Goal: Task Accomplishment & Management: Manage account settings

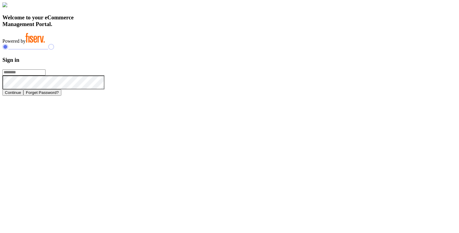
type input "**********"
click at [23, 96] on button "Continue" at bounding box center [12, 93] width 21 height 6
type input "**********"
click at [23, 96] on button "Continue" at bounding box center [12, 93] width 21 height 6
click at [28, 96] on p-button "Continue" at bounding box center [14, 92] width 25 height 5
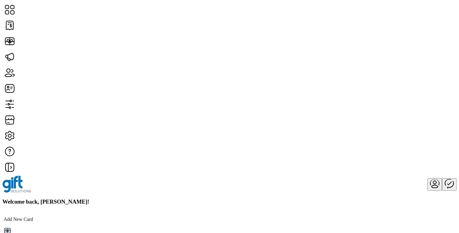
click at [445, 179] on icon "Publisher Panel" at bounding box center [449, 184] width 9 height 10
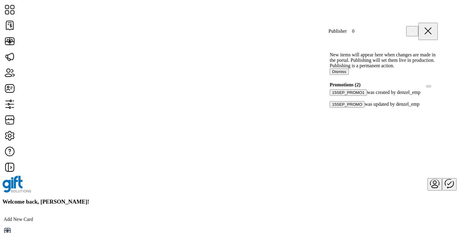
click at [432, 30] on icon at bounding box center [428, 31] width 15 height 15
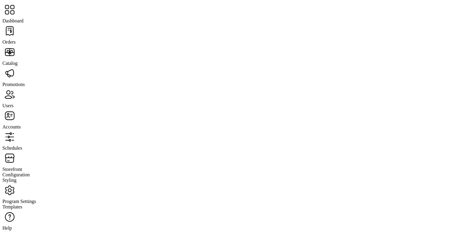
click at [23, 18] on span "Dashboard" at bounding box center [12, 20] width 21 height 5
click at [16, 39] on span "Orders" at bounding box center [8, 41] width 13 height 5
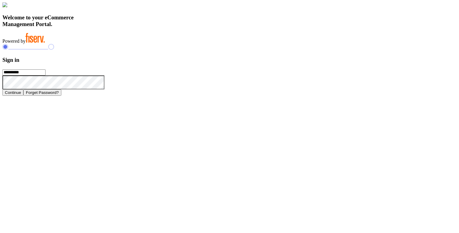
click at [46, 76] on input "**********" at bounding box center [23, 73] width 43 height 6
type input "**********"
click at [23, 96] on button "Continue" at bounding box center [12, 93] width 21 height 6
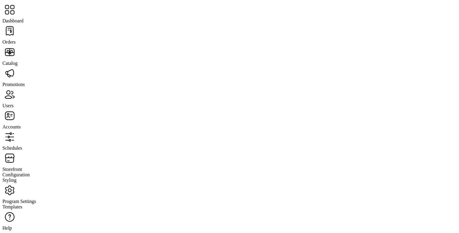
click at [22, 146] on span "Schedules" at bounding box center [12, 148] width 20 height 5
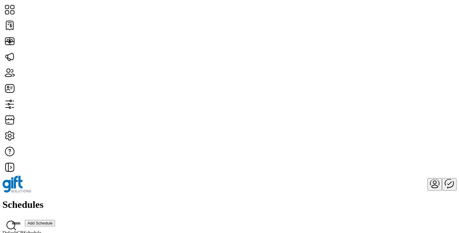
click at [53, 221] on span "Add Schedule" at bounding box center [39, 223] width 25 height 5
click at [17, 193] on icon at bounding box center [9, 200] width 15 height 15
click at [246, 114] on span "Edit Details" at bounding box center [234, 111] width 23 height 5
type input "**********"
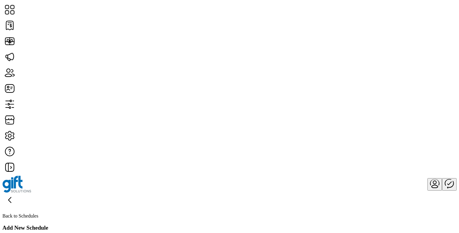
type textarea "**********"
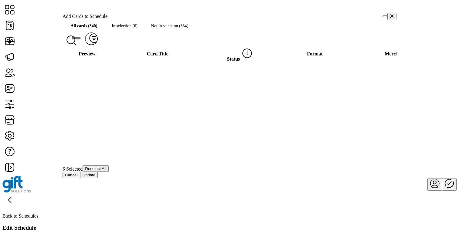
click at [385, 16] on span "Maximize" at bounding box center [385, 16] width 0 height 0
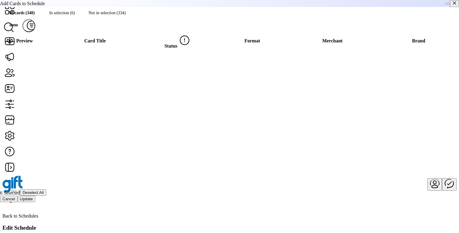
click at [445, 7] on div at bounding box center [452, 3] width 14 height 7
click at [448, 4] on span "Maximize" at bounding box center [448, 4] width 0 height 0
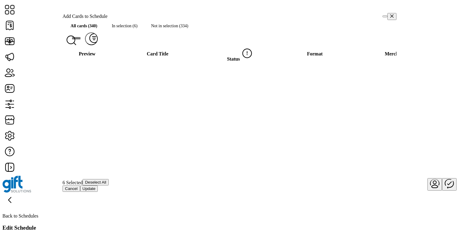
click at [303, 20] on div "Add Cards to Schedule" at bounding box center [230, 16] width 334 height 7
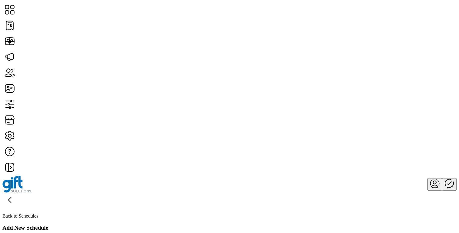
click at [304, 176] on div at bounding box center [229, 184] width 454 height 17
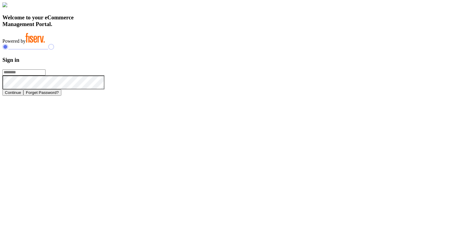
type input "**********"
click at [311, 96] on div "Continue Forget Password?" at bounding box center [229, 93] width 454 height 6
click at [23, 96] on button "Continue" at bounding box center [12, 93] width 21 height 6
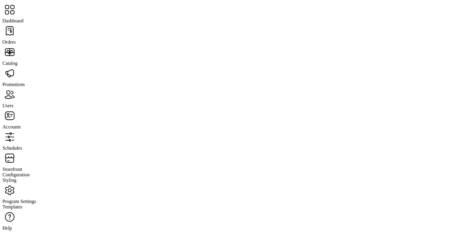
click at [22, 146] on span "Schedules" at bounding box center [12, 148] width 20 height 5
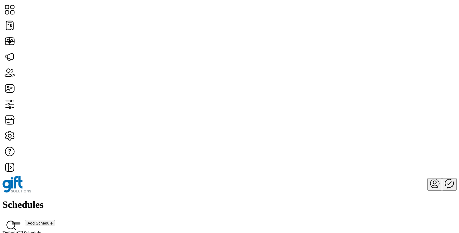
click at [246, 114] on span "Edit Details" at bounding box center [234, 111] width 23 height 5
type input "**********"
type textarea "**********"
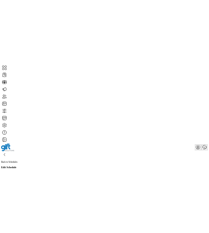
scroll to position [115, 0]
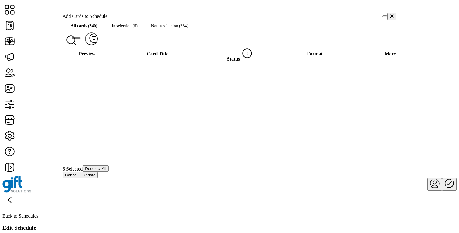
click at [385, 16] on span "Maximize" at bounding box center [385, 16] width 0 height 0
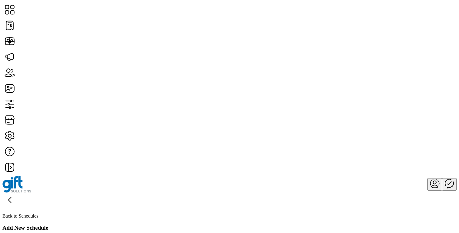
click at [209, 193] on div "Back to Schedules Add New Schedule General Pricing & Payments Cards Shipping" at bounding box center [229, 237] width 454 height 88
type input "**********"
type textarea "**********"
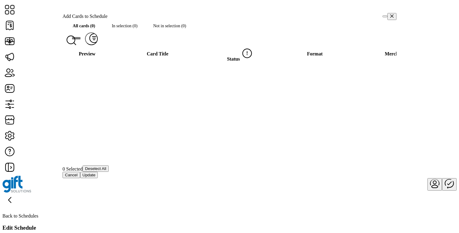
click at [209, 16] on span "Maximize" at bounding box center [385, 16] width 0 height 0
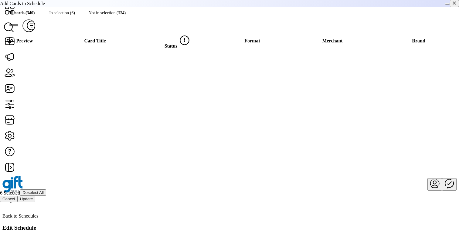
click at [209, 4] on span "Maximize" at bounding box center [448, 4] width 0 height 0
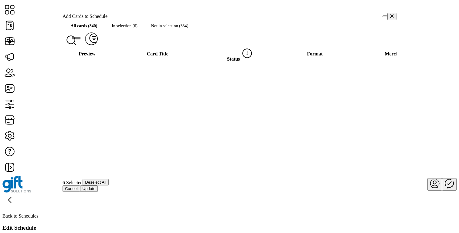
click at [209, 16] on span "Maximize" at bounding box center [385, 16] width 0 height 0
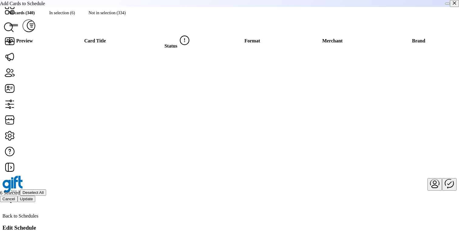
click at [209, 5] on icon "button" at bounding box center [454, 2] width 3 height 3
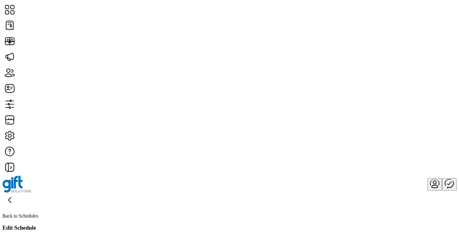
scroll to position [0, 0]
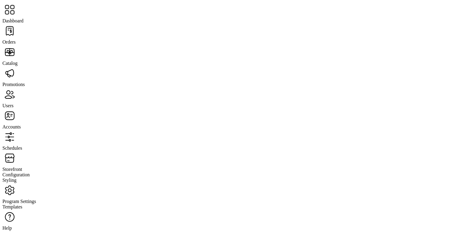
click at [18, 61] on span "Catalog" at bounding box center [9, 63] width 15 height 5
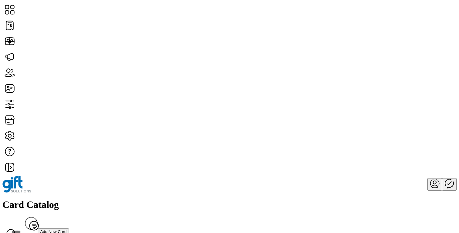
click at [206, 199] on div "Card Catalog Filter Add New Card" at bounding box center [229, 219] width 454 height 40
click at [209, 199] on div "Card Catalog Filter Add New Card" at bounding box center [229, 219] width 454 height 40
click at [199, 199] on div "Card Catalog Filter Add New Card" at bounding box center [229, 219] width 454 height 40
click at [205, 176] on div at bounding box center [229, 184] width 454 height 17
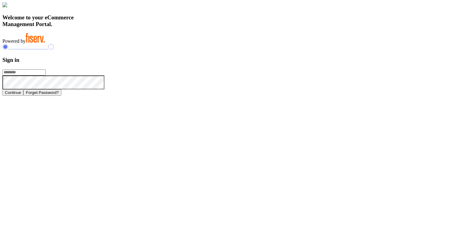
type input "**********"
click at [23, 96] on button "Continue" at bounding box center [12, 93] width 21 height 6
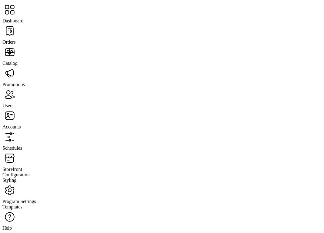
click at [18, 61] on span "Catalog" at bounding box center [9, 63] width 15 height 5
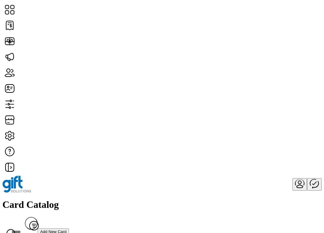
click at [275, 181] on span "Edit Details" at bounding box center [263, 178] width 23 height 5
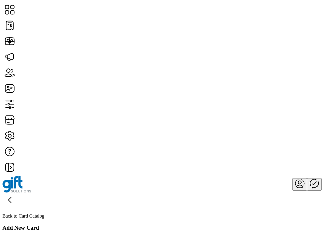
type textarea "**********"
type input "*"
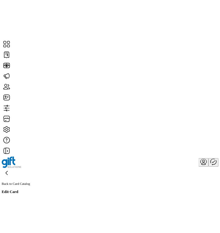
scroll to position [557, 0]
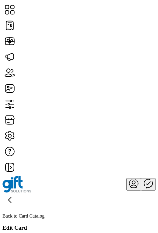
scroll to position [550, 0]
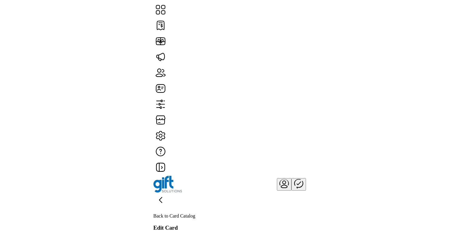
scroll to position [550, 0]
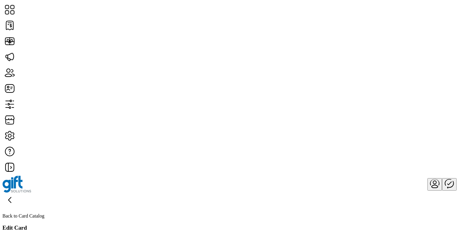
click at [17, 193] on icon at bounding box center [9, 200] width 15 height 15
click at [199, 199] on div "Card Catalog Filter Add New Card" at bounding box center [229, 219] width 454 height 40
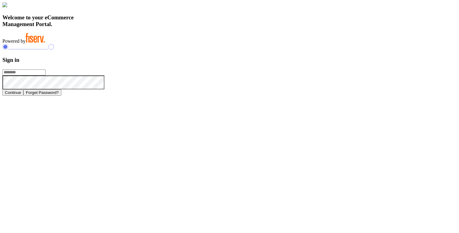
type input "**********"
click at [23, 96] on button "Continue" at bounding box center [12, 93] width 21 height 6
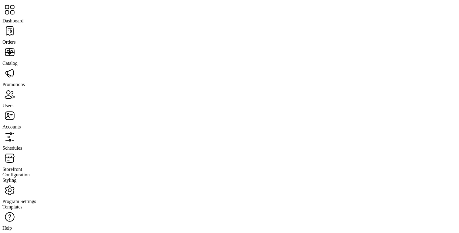
click at [18, 61] on span "Catalog" at bounding box center [9, 63] width 15 height 5
click at [22, 167] on span "Storefront" at bounding box center [12, 169] width 20 height 5
click at [30, 172] on span "Configuration" at bounding box center [15, 174] width 27 height 5
click at [34, 199] on span "Program Settings" at bounding box center [19, 201] width 34 height 5
click at [22, 146] on span "Schedules" at bounding box center [12, 148] width 20 height 5
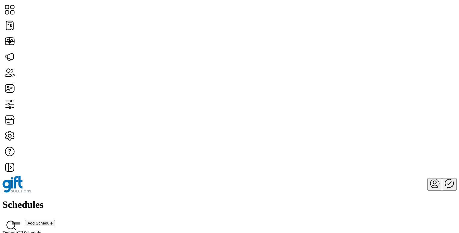
click at [246, 114] on span "Edit Details" at bounding box center [234, 111] width 23 height 5
type input "**********"
type textarea "**********"
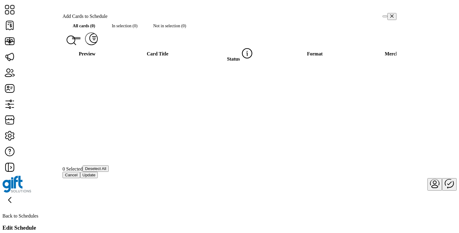
click at [390, 18] on icon "button" at bounding box center [392, 16] width 4 height 4
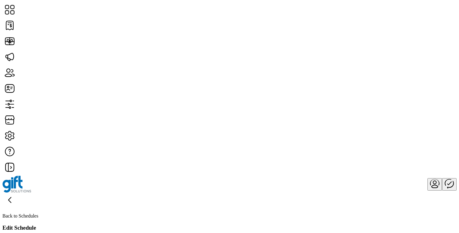
click at [246, 193] on div "Back to Schedules Edit Schedule General Pricing & Payments Cards Shipping" at bounding box center [229, 237] width 454 height 88
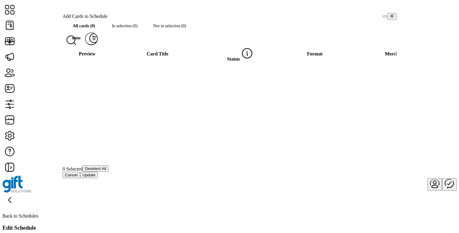
click at [385, 16] on span "Maximize" at bounding box center [385, 16] width 0 height 0
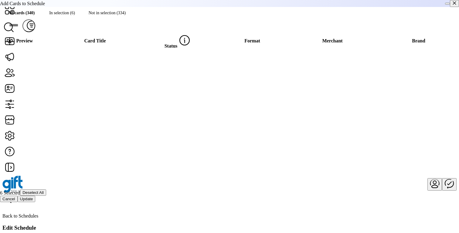
click at [43, 195] on span "Deselect All" at bounding box center [32, 193] width 21 height 5
click at [44, 195] on span "Deselect All" at bounding box center [32, 193] width 21 height 5
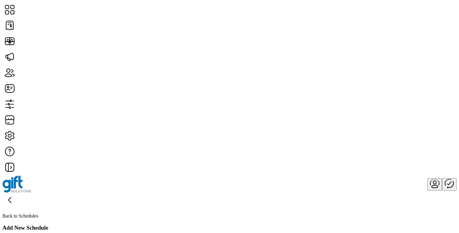
type input "**********"
type textarea "**********"
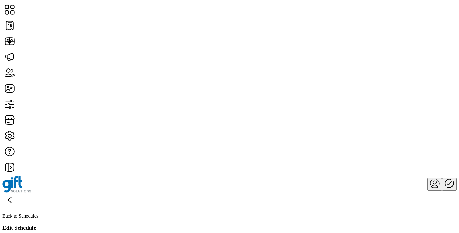
scroll to position [115, 0]
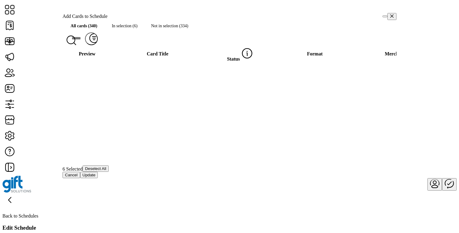
click at [385, 16] on span "Maximize" at bounding box center [385, 16] width 0 height 0
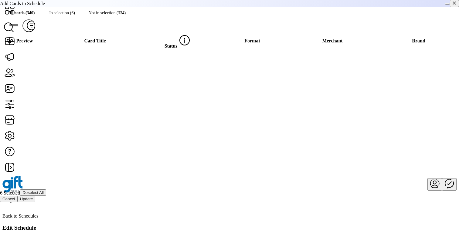
scroll to position [0, 0]
click at [448, 4] on span "Maximize" at bounding box center [448, 4] width 0 height 0
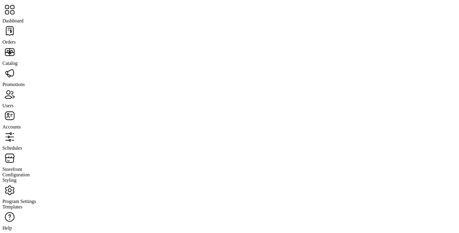
click at [16, 39] on span "Orders" at bounding box center [8, 41] width 13 height 5
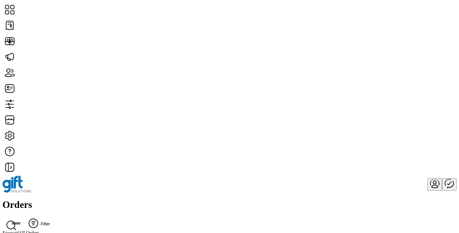
click at [50, 222] on span "Filter" at bounding box center [45, 224] width 9 height 5
click at [356, 69] on span "Status" at bounding box center [350, 66] width 12 height 5
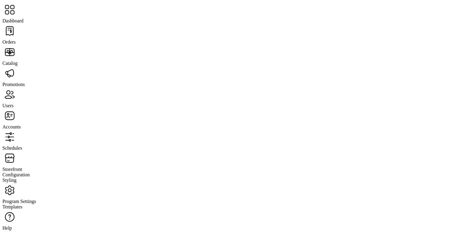
click at [18, 61] on span "Catalog" at bounding box center [9, 63] width 15 height 5
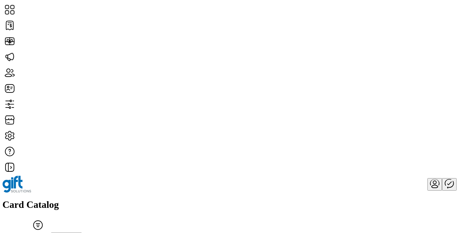
click at [50, 233] on span "Filter" at bounding box center [38, 236] width 24 height 5
click at [387, 74] on span "Card Format" at bounding box center [375, 71] width 25 height 5
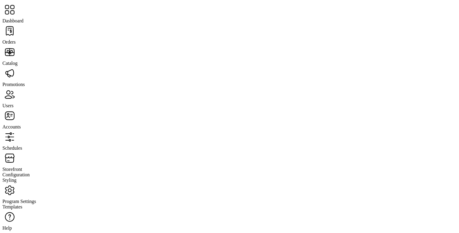
click at [22, 167] on span "Storefront" at bounding box center [12, 169] width 20 height 5
click at [22, 146] on span "Schedules" at bounding box center [12, 148] width 20 height 5
click at [21, 124] on span "Accounts" at bounding box center [11, 126] width 18 height 5
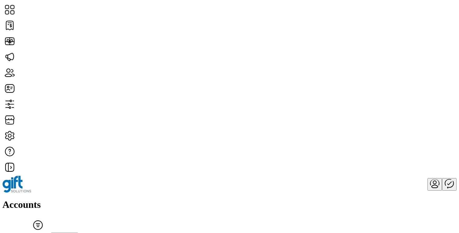
click at [51, 217] on button "Filter" at bounding box center [38, 223] width 26 height 13
click at [378, 64] on span "Status" at bounding box center [372, 62] width 12 height 5
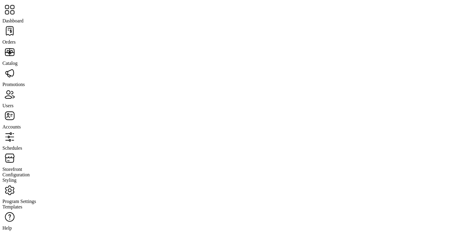
click at [22, 146] on span "Schedules" at bounding box center [12, 148] width 20 height 5
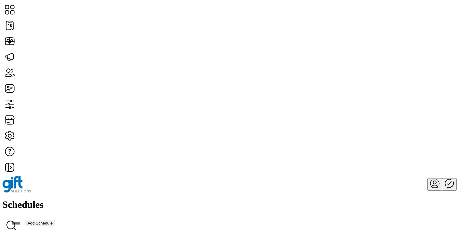
click at [318, 199] on div "Schedules Add Schedule" at bounding box center [229, 214] width 454 height 31
click at [246, 114] on span "Edit Details" at bounding box center [234, 111] width 23 height 5
type input "**********"
type textarea "**********"
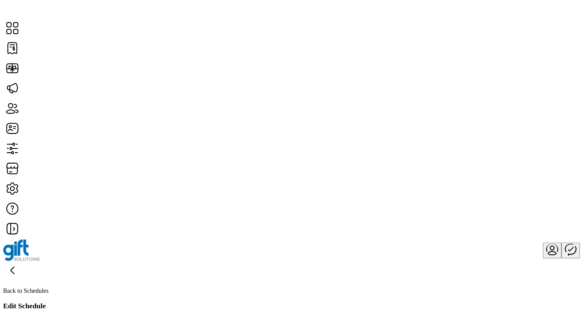
scroll to position [115, 0]
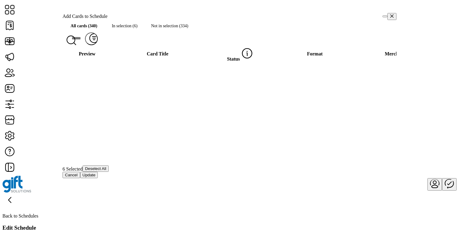
click at [385, 16] on span "Maximize" at bounding box center [385, 16] width 0 height 0
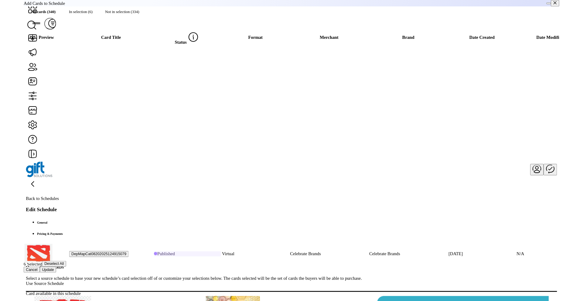
scroll to position [21, 0]
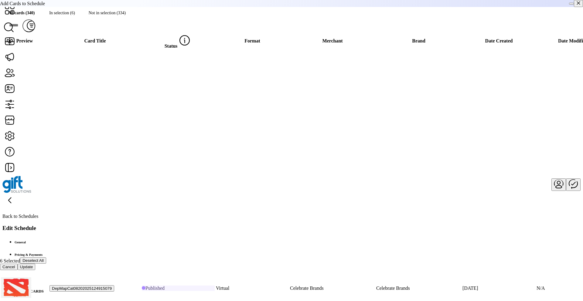
click at [459, 4] on span "Maximize" at bounding box center [571, 4] width 0 height 0
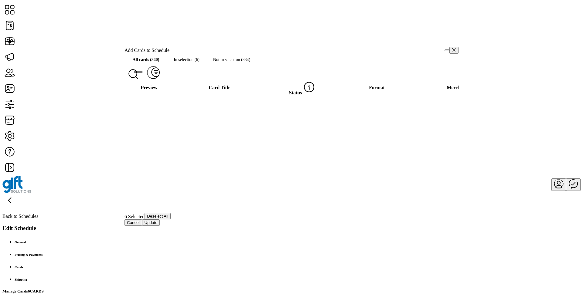
click at [447, 50] on span "Maximize" at bounding box center [447, 50] width 0 height 0
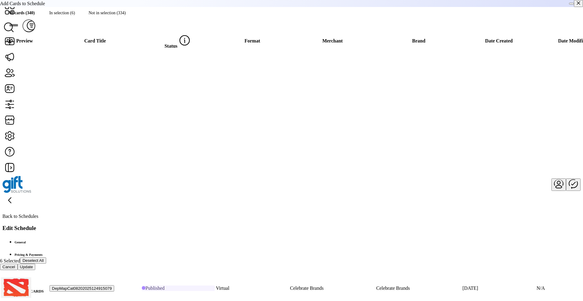
click at [267, 31] on div "All cards (340) In selection (6) Not in selection (334) Filter" at bounding box center [291, 19] width 583 height 25
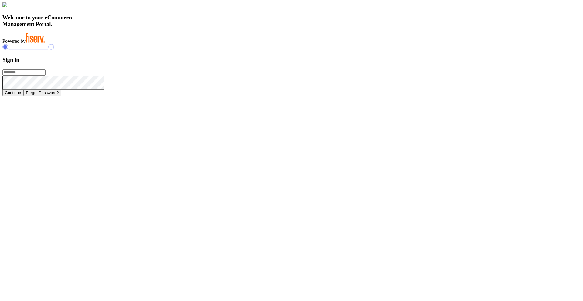
type input "**********"
click at [23, 96] on button "Continue" at bounding box center [12, 93] width 21 height 6
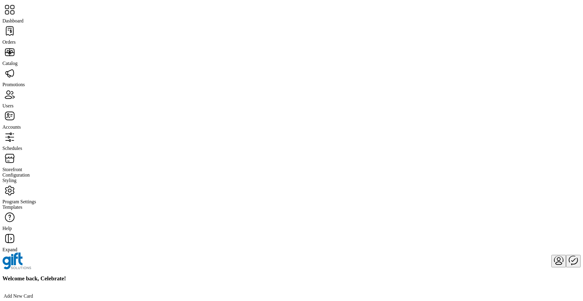
click at [22, 146] on span "Schedules" at bounding box center [12, 148] width 20 height 5
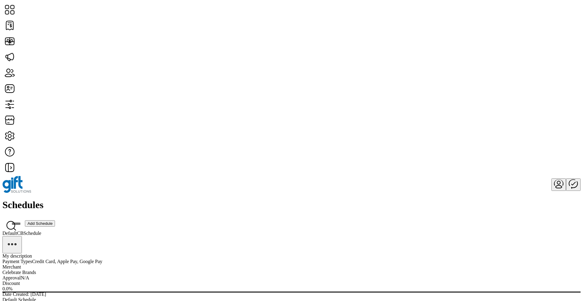
click at [19, 237] on icon "menu" at bounding box center [12, 244] width 15 height 15
click at [308, 114] on span "Edit Details" at bounding box center [296, 111] width 23 height 5
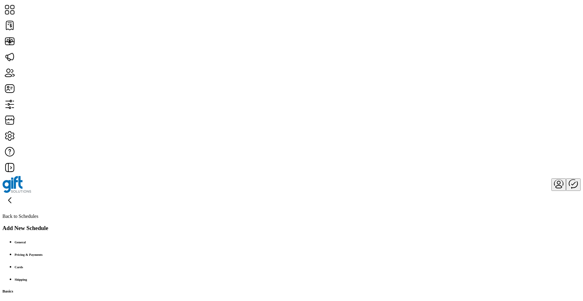
scroll to position [132, 0]
type input "**********"
type textarea "**********"
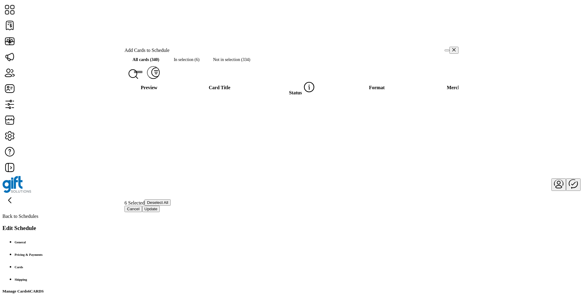
click at [308, 227] on div "All cards (340) In selection (6) Not in selection (334) Filter Preview Card Tit…" at bounding box center [291, 154] width 334 height 201
click at [447, 50] on span "Maximize" at bounding box center [447, 50] width 0 height 0
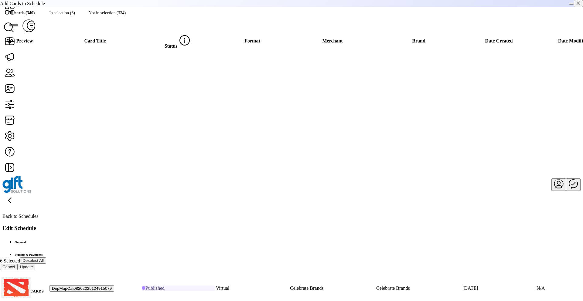
click at [571, 4] on span "Maximize" at bounding box center [571, 4] width 0 height 0
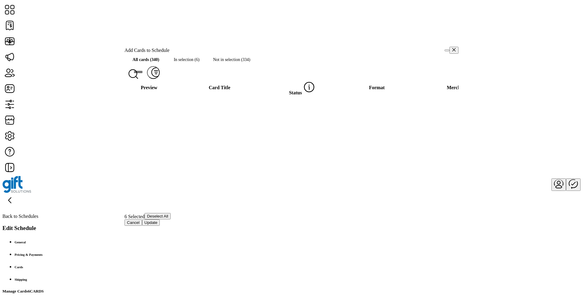
scroll to position [272, 0]
click at [444, 51] on button "Maximize" at bounding box center [446, 50] width 5 height 2
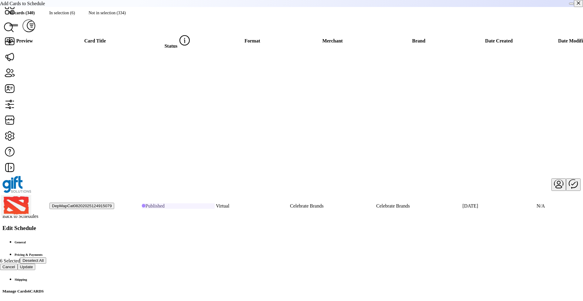
click at [571, 4] on span "Maximize" at bounding box center [571, 4] width 0 height 0
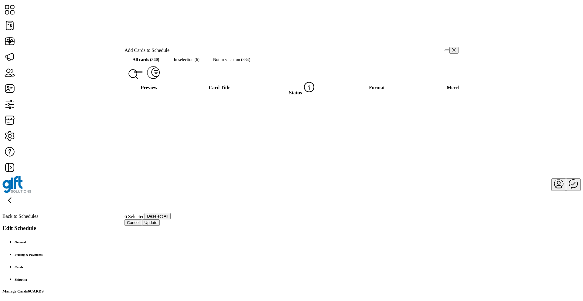
click at [193, 220] on div "6 Selected Deselect All" at bounding box center [291, 216] width 334 height 6
click at [211, 220] on div "6 Selected Deselect All" at bounding box center [291, 216] width 334 height 6
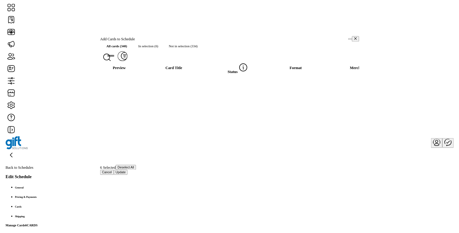
scroll to position [98, 0]
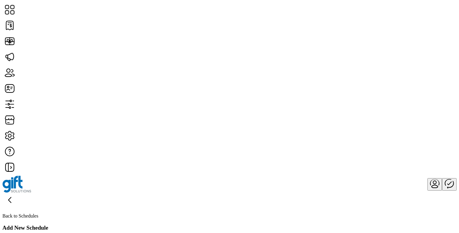
type input "**********"
type textarea "**********"
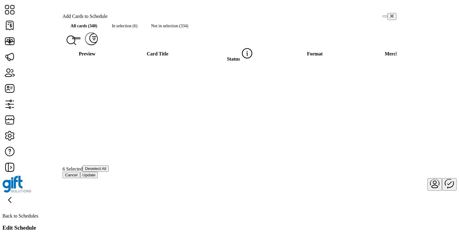
scroll to position [0, 0]
click at [385, 16] on span "Maximize" at bounding box center [385, 16] width 0 height 0
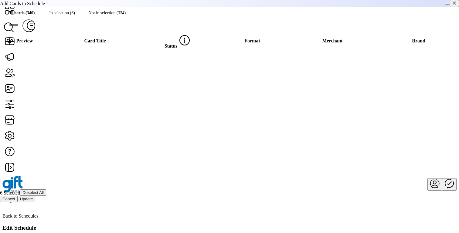
click at [445, 5] on button "Maximize" at bounding box center [447, 4] width 5 height 2
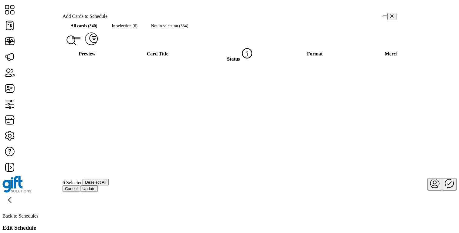
click at [210, 192] on div "Cancel Update" at bounding box center [230, 189] width 334 height 6
click at [174, 186] on div "6 Selected Deselect All" at bounding box center [230, 182] width 334 height 6
click at [385, 16] on span "Maximize" at bounding box center [385, 16] width 0 height 0
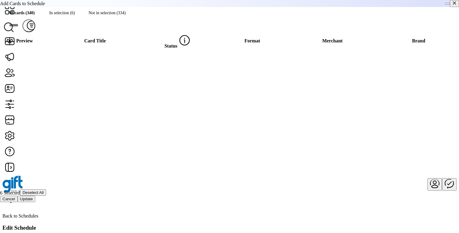
click at [372, 22] on div "All cards (340) In selection (6) Not in selection (334) Filter" at bounding box center [229, 19] width 459 height 25
click at [453, 7] on button "button" at bounding box center [454, 3] width 9 height 7
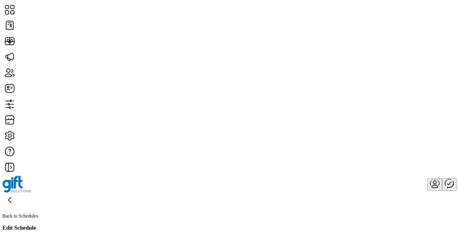
type input "**********"
type textarea "**********"
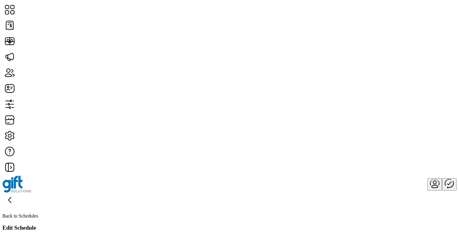
scroll to position [115, 0]
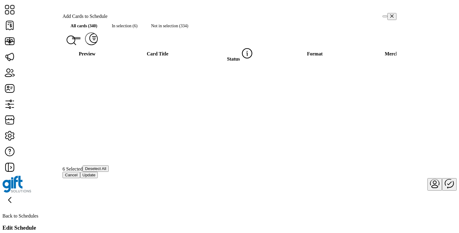
click at [385, 16] on span "Maximize" at bounding box center [385, 16] width 0 height 0
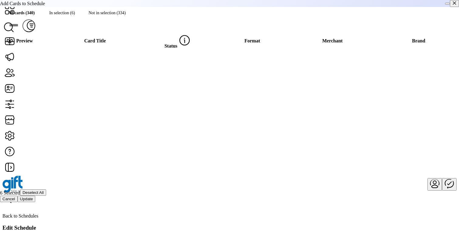
click at [448, 4] on span "Maximize" at bounding box center [448, 4] width 0 height 0
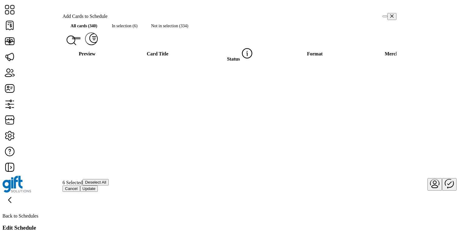
click at [383, 17] on button "Maximize" at bounding box center [385, 16] width 5 height 2
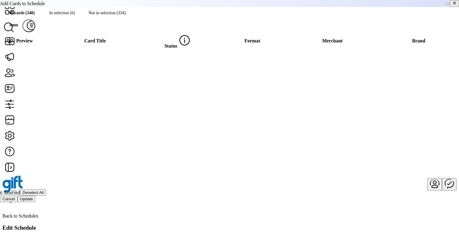
click at [448, 4] on span "Maximize" at bounding box center [448, 4] width 0 height 0
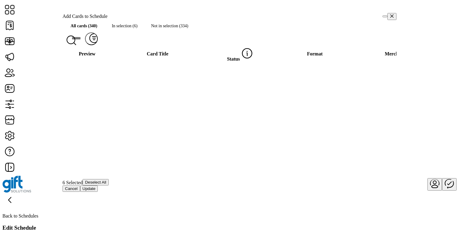
click at [385, 16] on span "Maximize" at bounding box center [385, 16] width 0 height 0
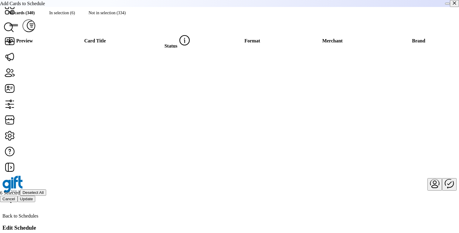
click at [445, 7] on div at bounding box center [452, 3] width 14 height 7
click at [448, 4] on span "Maximize" at bounding box center [448, 4] width 0 height 0
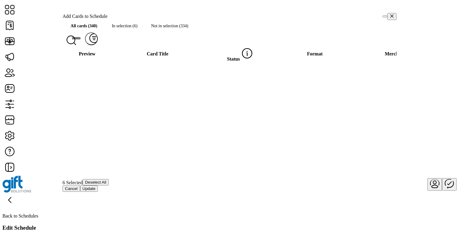
click at [385, 16] on span "Maximize" at bounding box center [385, 16] width 0 height 0
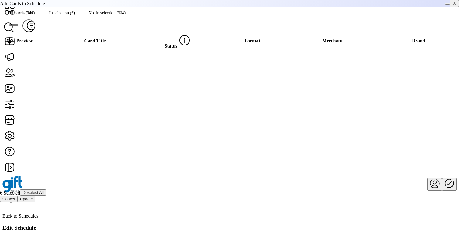
click at [452, 5] on icon "button" at bounding box center [454, 3] width 4 height 4
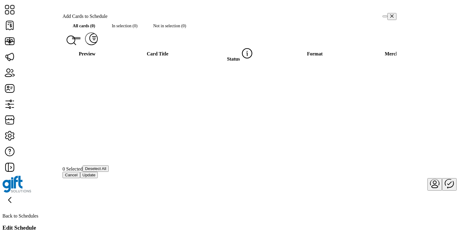
click at [252, 197] on div "All cards (0) In selection (0) Not in selection (0) Filter Preview Card Title S…" at bounding box center [230, 120] width 334 height 201
click at [383, 17] on button "Maximize" at bounding box center [385, 16] width 5 height 2
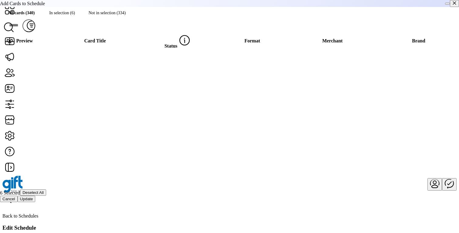
click at [448, 4] on span "Maximize" at bounding box center [448, 4] width 0 height 0
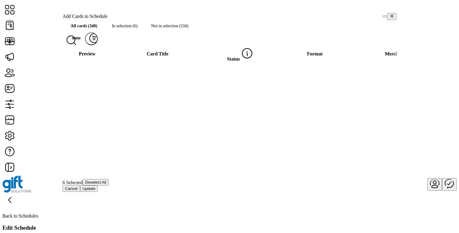
drag, startPoint x: 386, startPoint y: 22, endPoint x: 387, endPoint y: 74, distance: 51.6
click at [390, 18] on icon "button" at bounding box center [392, 16] width 4 height 4
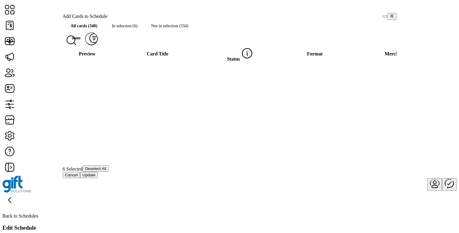
click at [383, 17] on button "Maximize" at bounding box center [385, 16] width 5 height 2
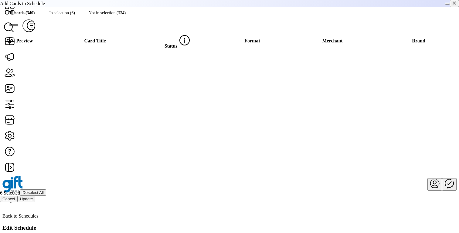
click at [448, 4] on span "Maximize" at bounding box center [448, 4] width 0 height 0
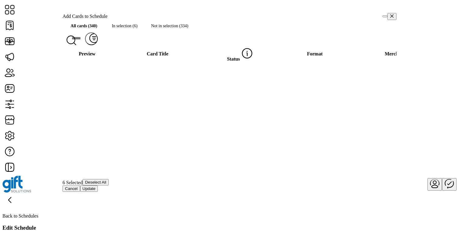
click at [390, 18] on icon "button" at bounding box center [392, 16] width 4 height 4
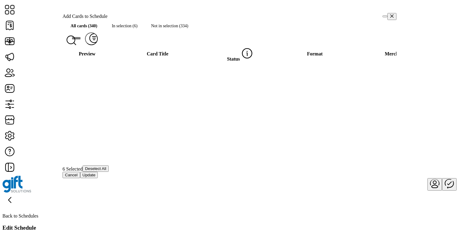
click at [385, 16] on span "Maximize" at bounding box center [385, 16] width 0 height 0
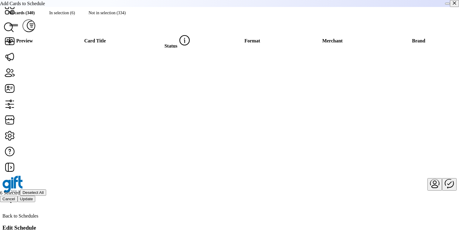
click at [448, 4] on span "Maximize" at bounding box center [448, 4] width 0 height 0
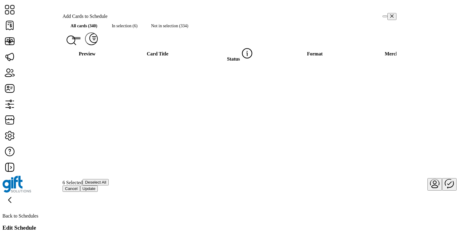
scroll to position [0, 0]
click at [385, 16] on span "Maximize" at bounding box center [385, 16] width 0 height 0
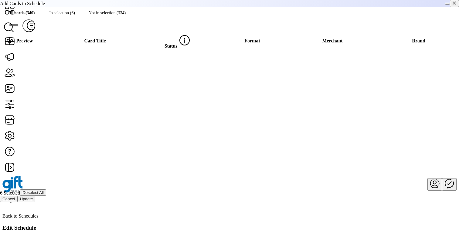
click at [448, 4] on span "Maximize" at bounding box center [448, 4] width 0 height 0
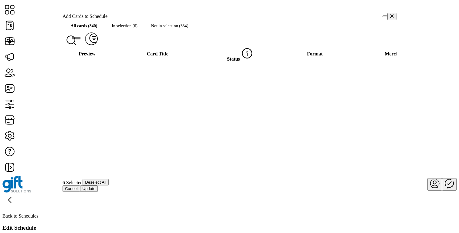
click at [390, 18] on icon "button" at bounding box center [392, 16] width 4 height 4
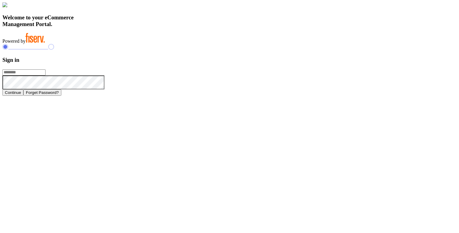
type input "**********"
drag, startPoint x: 326, startPoint y: 148, endPoint x: 322, endPoint y: 152, distance: 5.2
click at [23, 96] on button "Continue" at bounding box center [12, 93] width 21 height 6
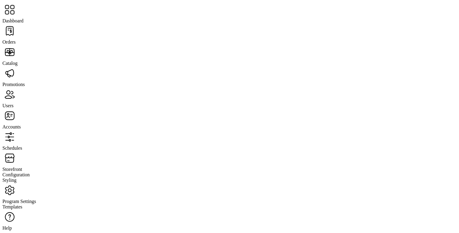
drag, startPoint x: 28, startPoint y: 46, endPoint x: 29, endPoint y: 42, distance: 3.8
click at [28, 45] on div "Catalog" at bounding box center [229, 55] width 454 height 21
click at [16, 39] on span "Orders" at bounding box center [8, 41] width 13 height 5
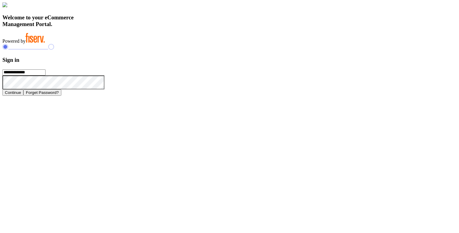
click at [46, 76] on input "**********" at bounding box center [23, 73] width 43 height 6
type input "**********"
click at [23, 96] on button "Continue" at bounding box center [12, 93] width 21 height 6
type input "**********"
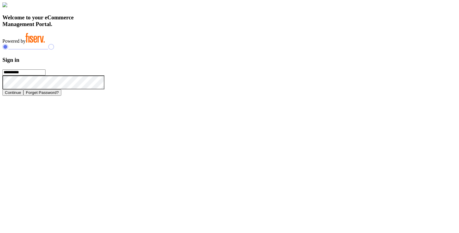
click at [23, 96] on button "Continue" at bounding box center [12, 93] width 21 height 6
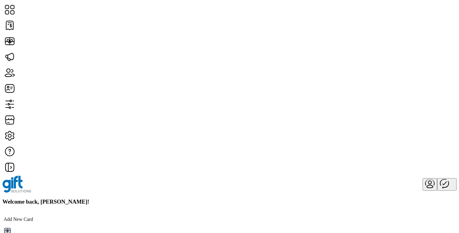
click at [423, 176] on icon "menu" at bounding box center [430, 183] width 15 height 15
click at [417, 35] on span "Sign Out" at bounding box center [410, 32] width 17 height 5
click at [205, 135] on span "Sign Out" at bounding box center [197, 133] width 16 height 5
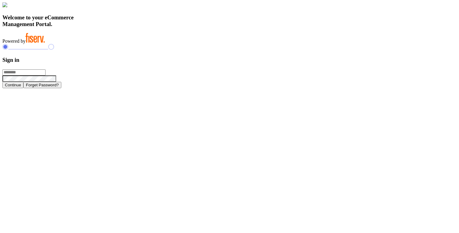
type input "**********"
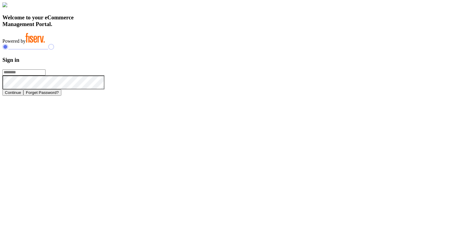
type input "**********"
click at [23, 96] on button "Continue" at bounding box center [12, 93] width 21 height 6
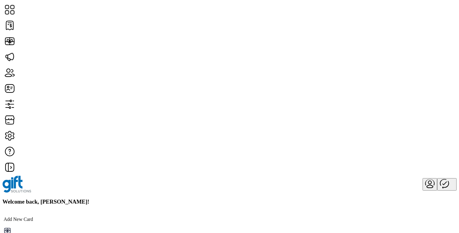
click at [442, 176] on icon "Publisher Panel" at bounding box center [444, 183] width 15 height 15
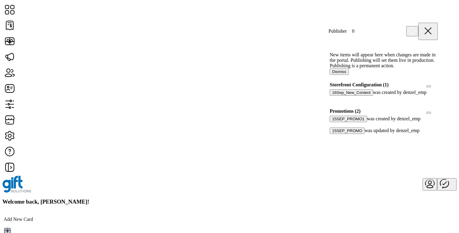
click at [438, 88] on div at bounding box center [438, 84] width 0 height 5
click at [438, 114] on div at bounding box center [438, 111] width 0 height 5
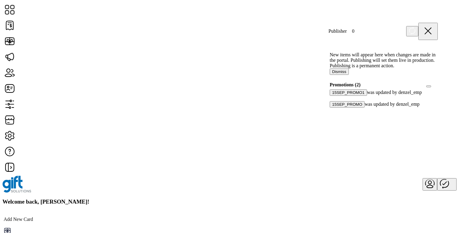
click at [433, 29] on icon at bounding box center [428, 31] width 15 height 15
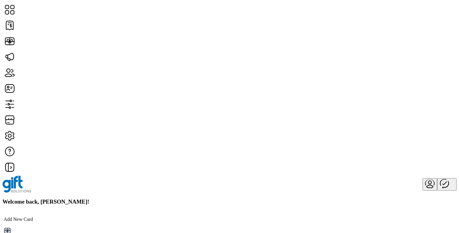
click at [442, 176] on icon "Publisher Panel" at bounding box center [444, 183] width 15 height 15
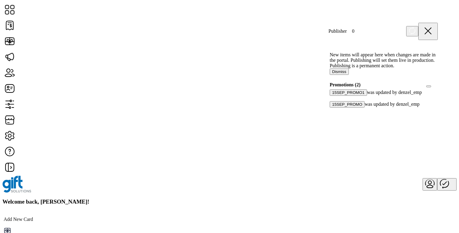
click at [438, 88] on div at bounding box center [438, 84] width 0 height 5
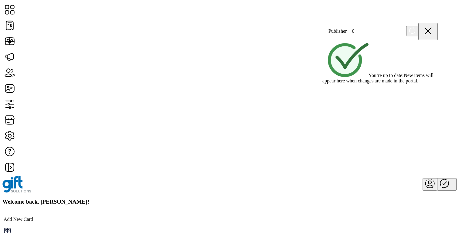
click at [431, 29] on icon at bounding box center [428, 31] width 6 height 6
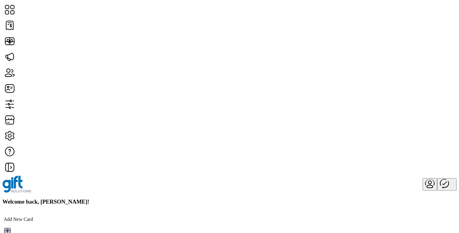
click at [439, 176] on icon "Publisher Panel" at bounding box center [444, 183] width 15 height 15
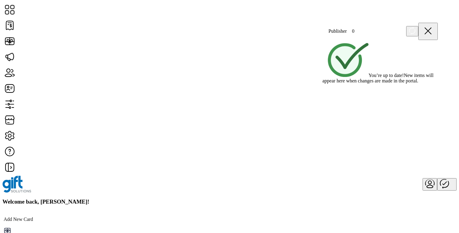
click at [433, 29] on icon at bounding box center [428, 31] width 15 height 15
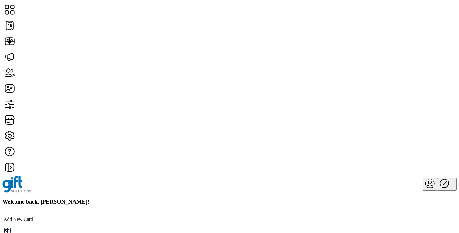
click at [442, 176] on icon "Publisher Panel" at bounding box center [444, 183] width 15 height 15
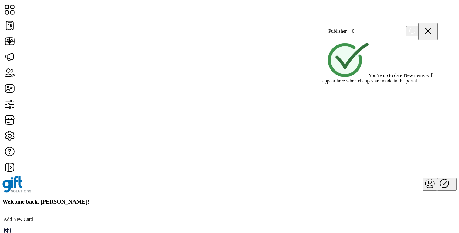
click at [431, 30] on icon at bounding box center [428, 31] width 6 height 6
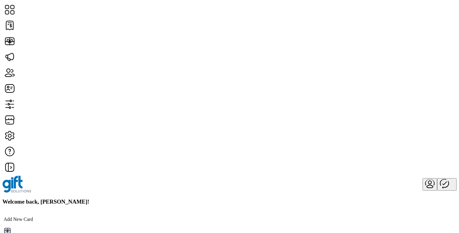
click at [423, 176] on icon "menu" at bounding box center [430, 183] width 15 height 15
click at [410, 35] on span "Sign Out" at bounding box center [410, 32] width 17 height 5
click at [205, 135] on span "Sign Out" at bounding box center [197, 133] width 16 height 5
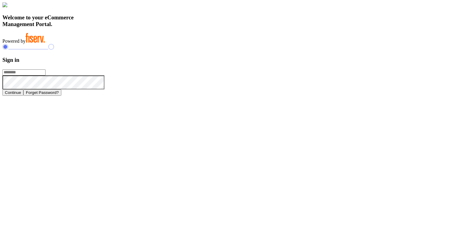
type input "**********"
click at [23, 96] on button "Continue" at bounding box center [12, 93] width 21 height 6
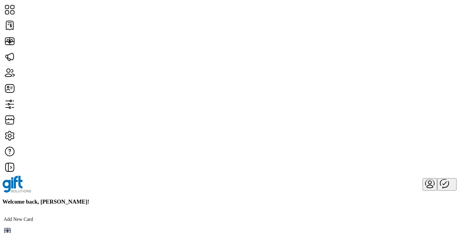
click at [439, 176] on icon "Publisher Panel" at bounding box center [444, 183] width 15 height 15
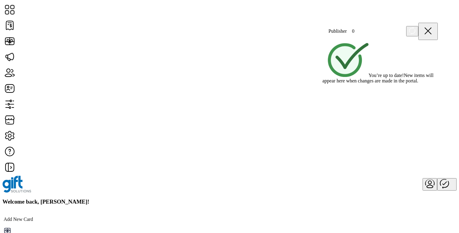
click at [431, 28] on icon at bounding box center [428, 31] width 6 height 6
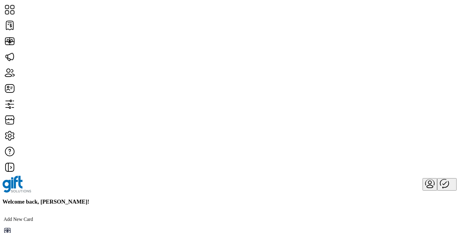
click at [441, 176] on icon "Publisher Panel" at bounding box center [444, 183] width 15 height 15
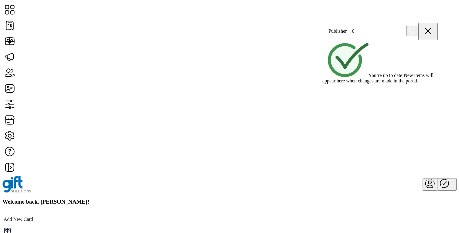
click at [435, 29] on icon at bounding box center [428, 31] width 15 height 15
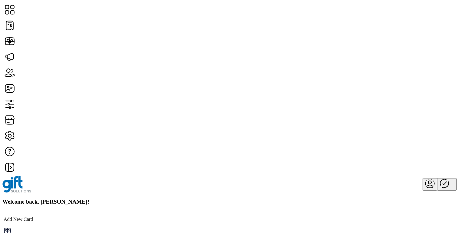
click at [445, 176] on icon "Publisher Panel" at bounding box center [444, 183] width 15 height 15
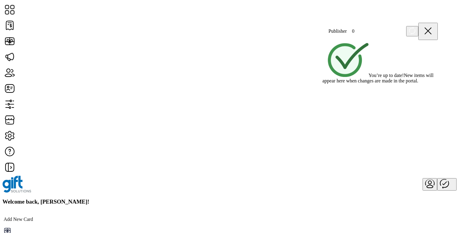
click at [431, 29] on icon at bounding box center [428, 31] width 6 height 6
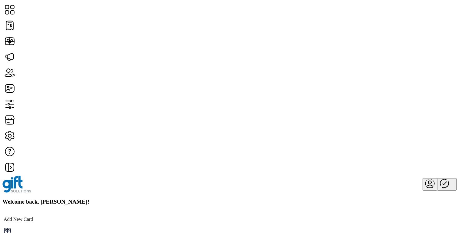
click at [427, 185] on icon "menu" at bounding box center [430, 186] width 6 height 3
click at [413, 35] on span "Sign Out" at bounding box center [410, 32] width 17 height 5
click at [205, 135] on span "Sign Out" at bounding box center [197, 133] width 16 height 5
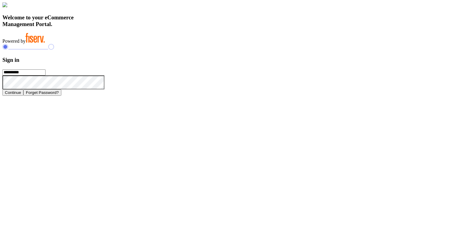
click at [328, 63] on h3 "Sign in" at bounding box center [229, 60] width 454 height 7
click at [180, 28] on h3 "Welcome to your eCommerce Management Portal." at bounding box center [229, 20] width 454 height 13
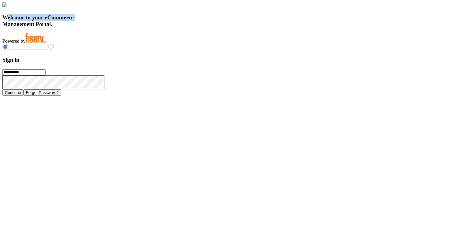
click at [180, 28] on h3 "Welcome to your eCommerce Management Portal." at bounding box center [229, 20] width 454 height 13
click at [183, 28] on h3 "Welcome to your eCommerce Management Portal." at bounding box center [229, 20] width 454 height 13
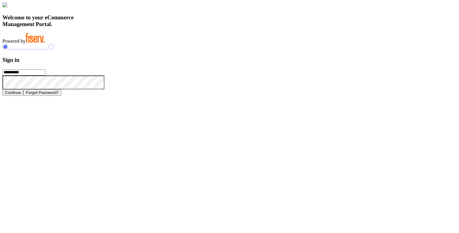
click at [183, 28] on h3 "Welcome to your eCommerce Management Portal." at bounding box center [229, 20] width 454 height 13
